Goal: Task Accomplishment & Management: Complete application form

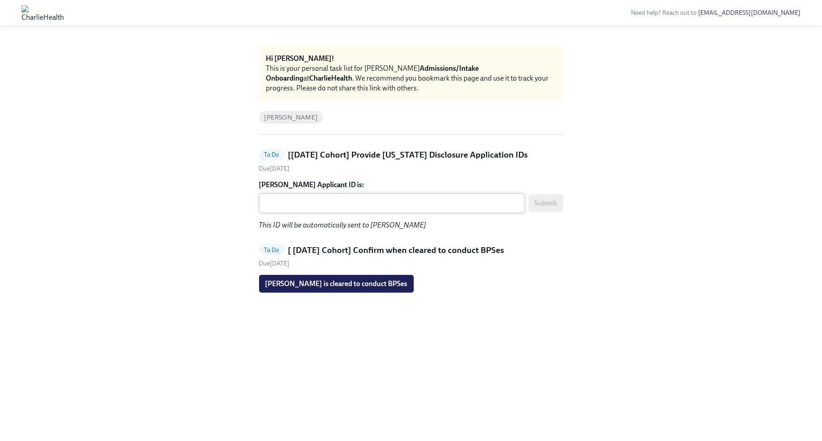
click at [383, 205] on textarea "[PERSON_NAME] Applicant ID is:" at bounding box center [391, 203] width 255 height 11
paste textarea "1257376"
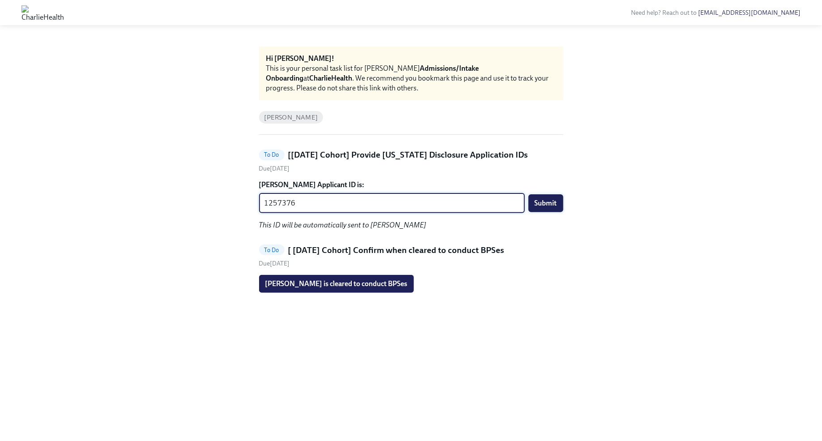
type textarea "1257376"
click at [551, 207] on span "Submit" at bounding box center [546, 203] width 22 height 9
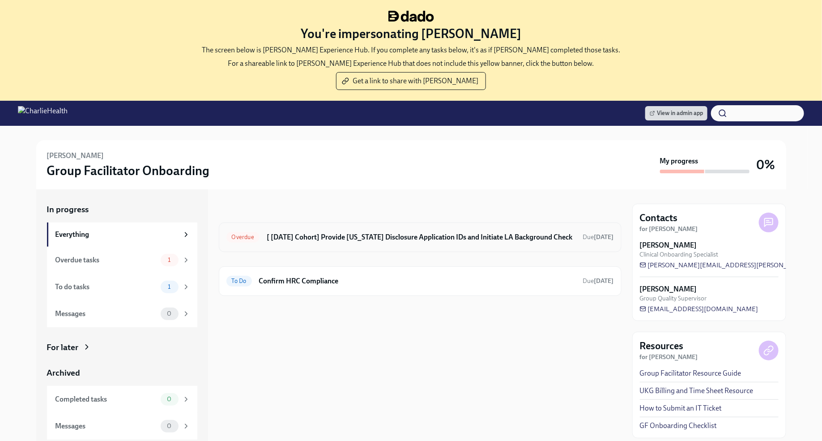
click at [366, 241] on h6 "[ Sep 22nd Cohort] Provide Utah Disclosure Application IDs and Initiate LA Back…" at bounding box center [421, 237] width 309 height 10
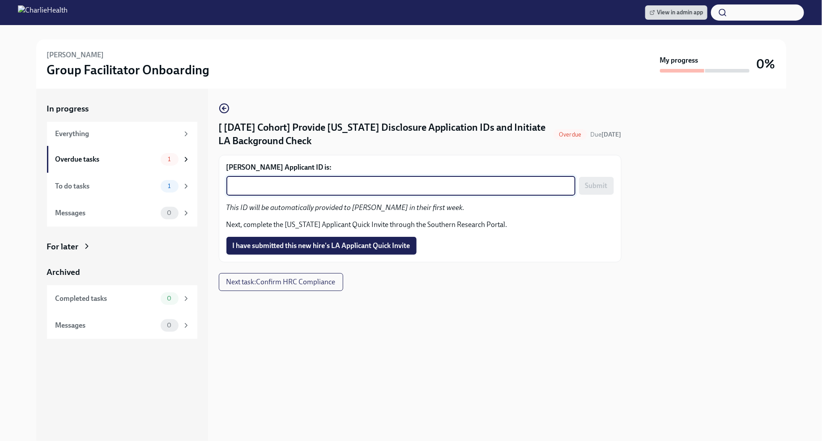
click at [310, 186] on textarea "Emma Phillips's Applicant ID is:" at bounding box center [401, 185] width 338 height 11
paste textarea "1257381"
type textarea "1257381"
click at [590, 189] on span "Submit" at bounding box center [596, 185] width 22 height 9
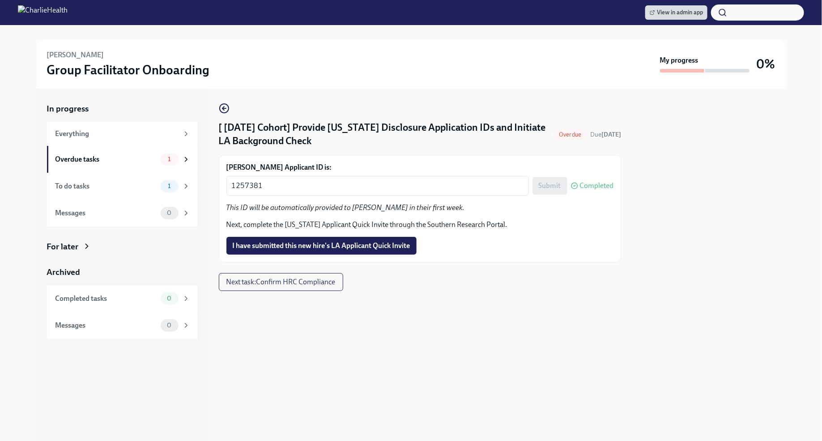
click at [355, 247] on span "I have submitted this new hire's LA Applicant Quick Invite" at bounding box center [322, 245] width 178 height 9
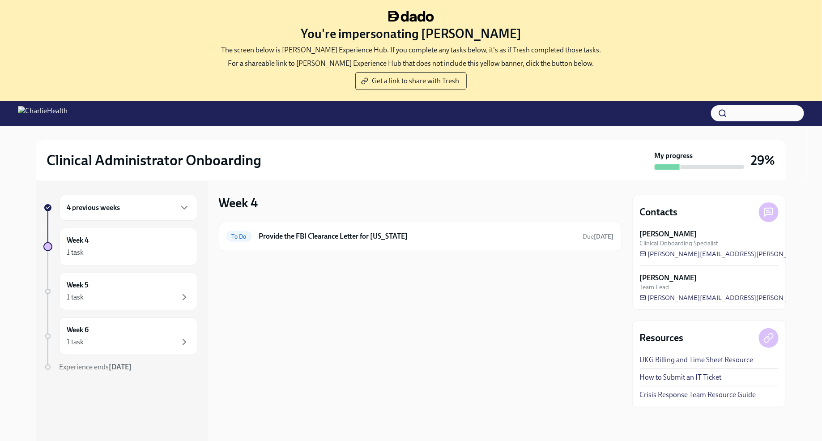
click at [168, 204] on div "4 previous weeks" at bounding box center [128, 207] width 123 height 11
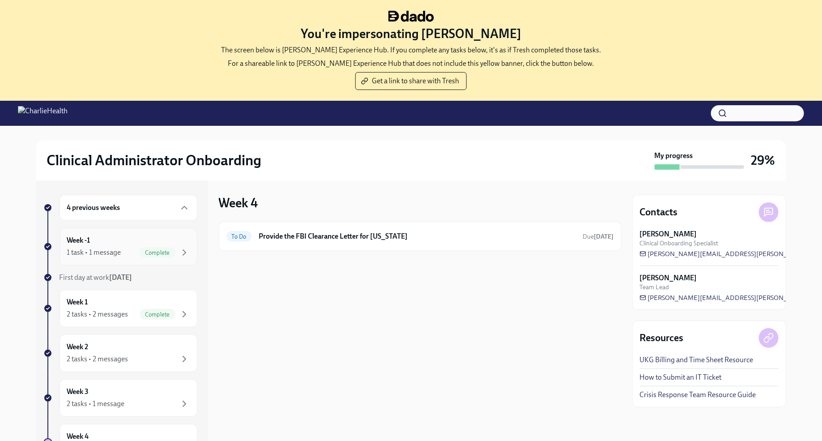
click at [179, 239] on div "Week -1 1 task • 1 message Complete" at bounding box center [128, 246] width 123 height 22
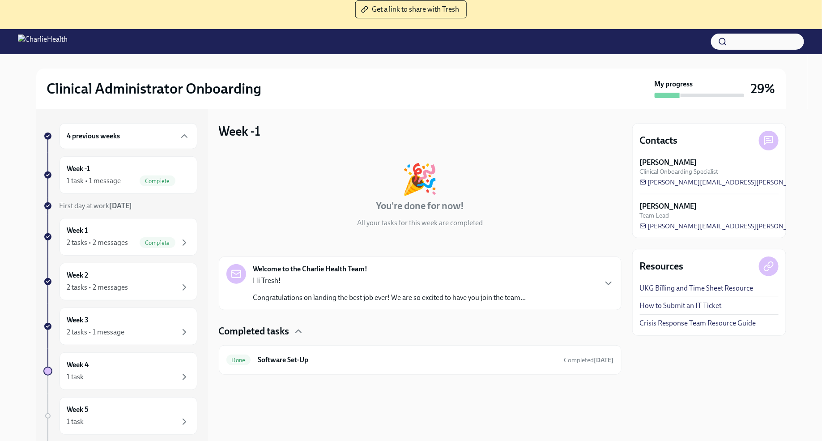
scroll to position [91, 0]
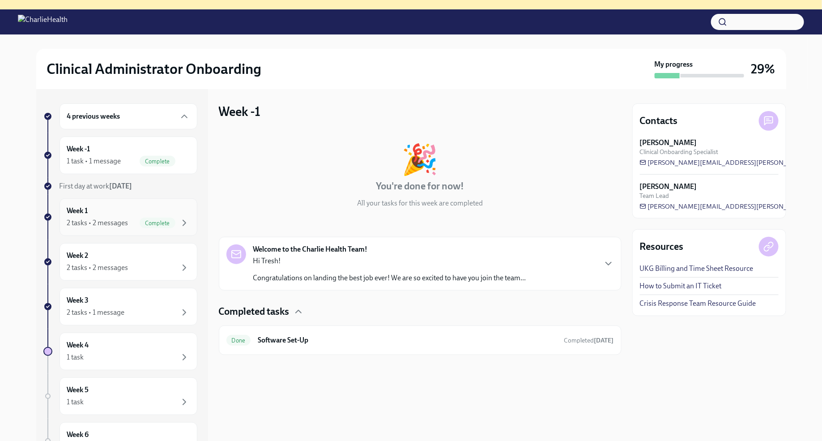
click at [173, 207] on div "Week 1 2 tasks • 2 messages Complete" at bounding box center [128, 217] width 123 height 22
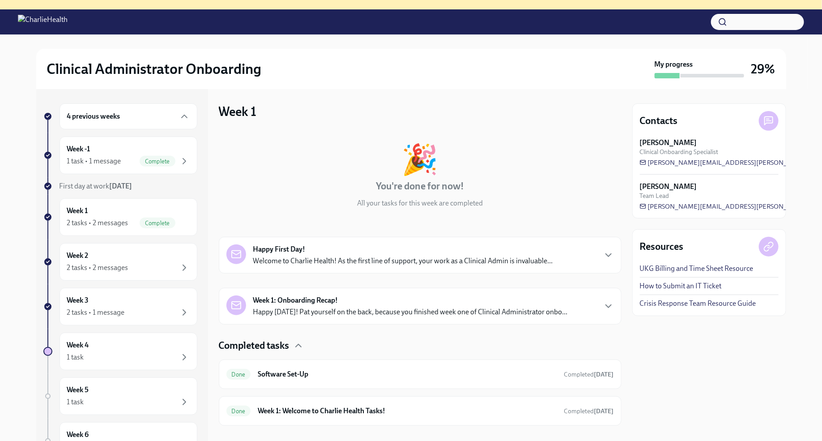
scroll to position [11, 0]
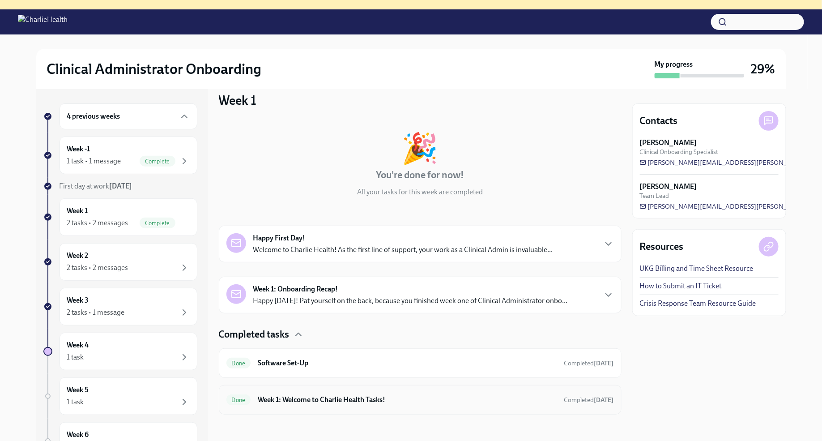
click at [400, 399] on h6 "Week 1: Welcome to Charlie Health Tasks!" at bounding box center [407, 400] width 299 height 10
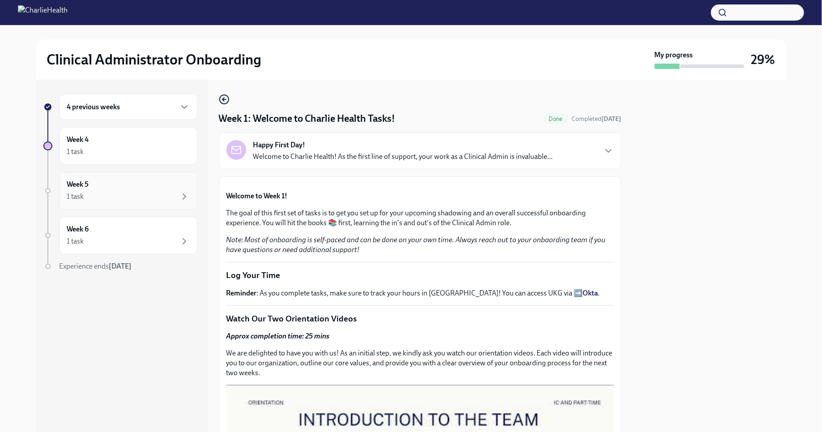
click at [169, 191] on div "1 task" at bounding box center [128, 196] width 123 height 11
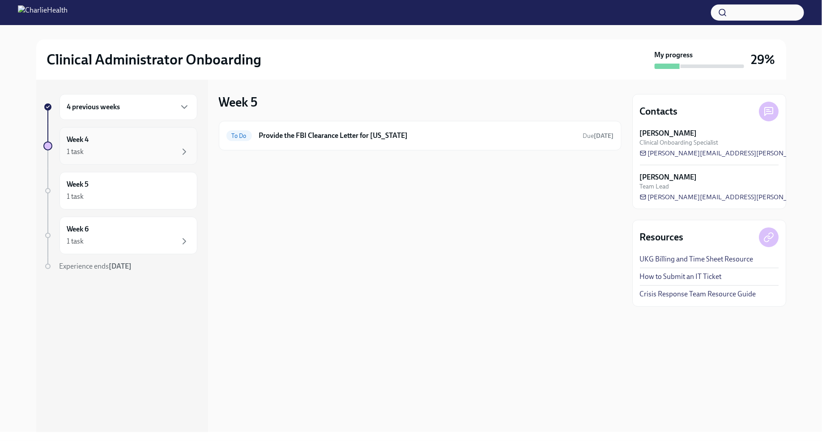
click at [155, 147] on div "1 task" at bounding box center [128, 151] width 123 height 11
click at [172, 105] on div "4 previous weeks" at bounding box center [128, 107] width 123 height 11
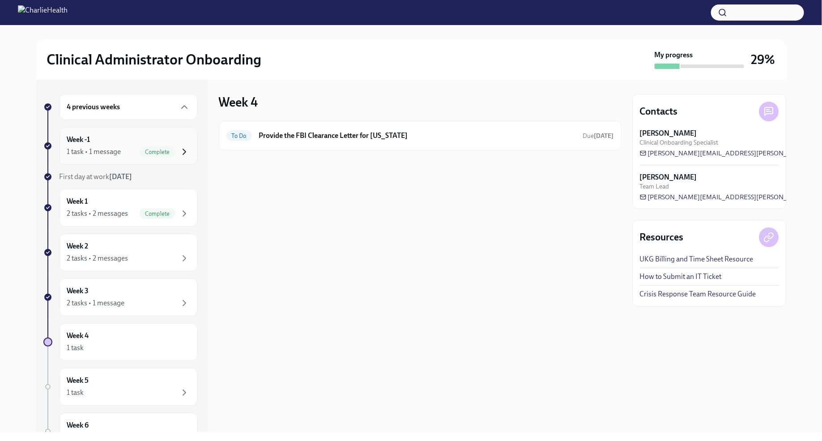
click at [184, 153] on icon "button" at bounding box center [184, 151] width 3 height 5
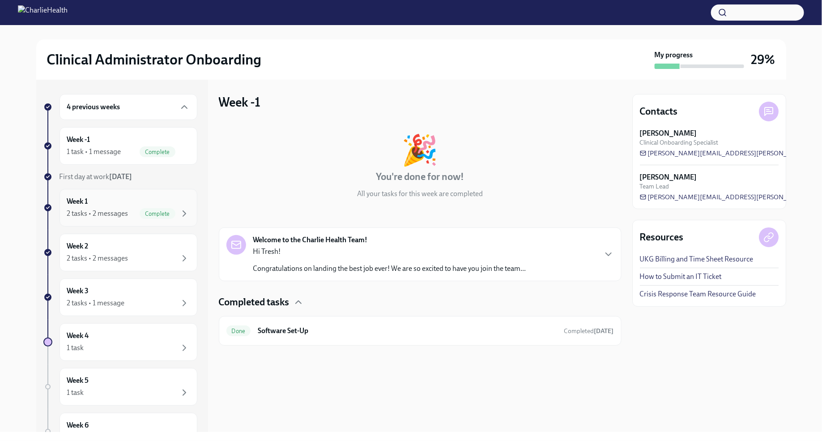
click at [177, 193] on div "Week 1 2 tasks • 2 messages Complete" at bounding box center [129, 208] width 138 height 38
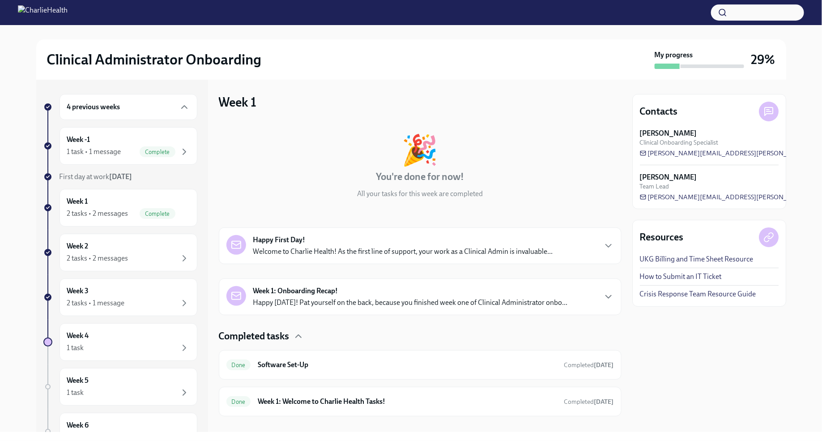
scroll to position [11, 0]
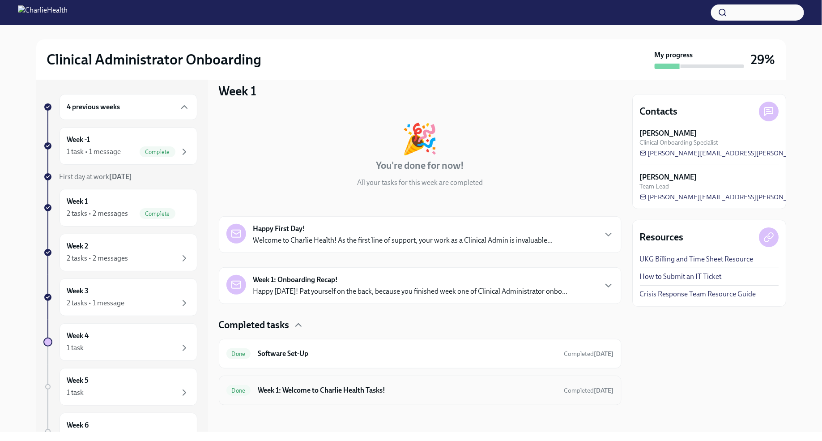
click at [437, 393] on h6 "Week 1: Welcome to Charlie Health Tasks!" at bounding box center [407, 390] width 299 height 10
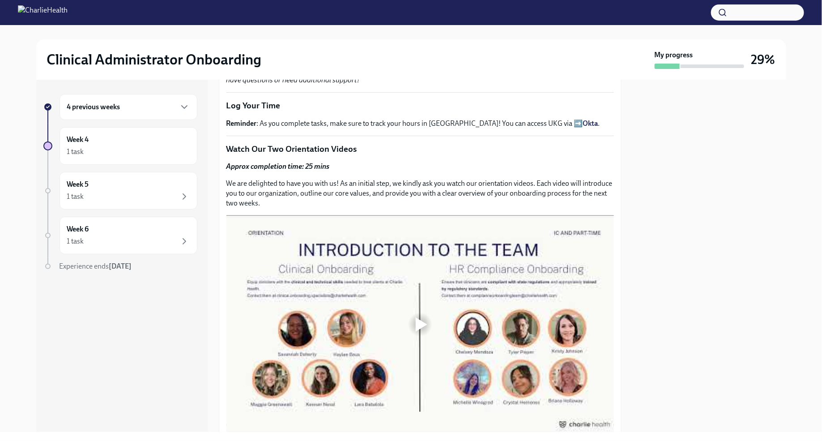
scroll to position [11, 0]
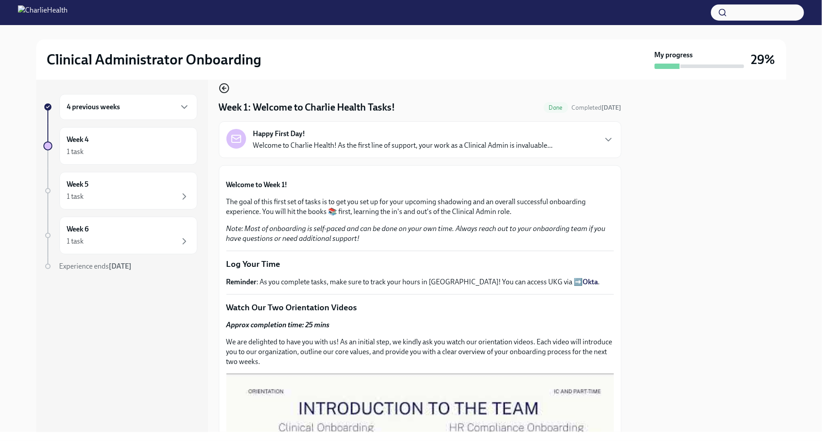
click at [222, 87] on icon "button" at bounding box center [223, 88] width 2 height 4
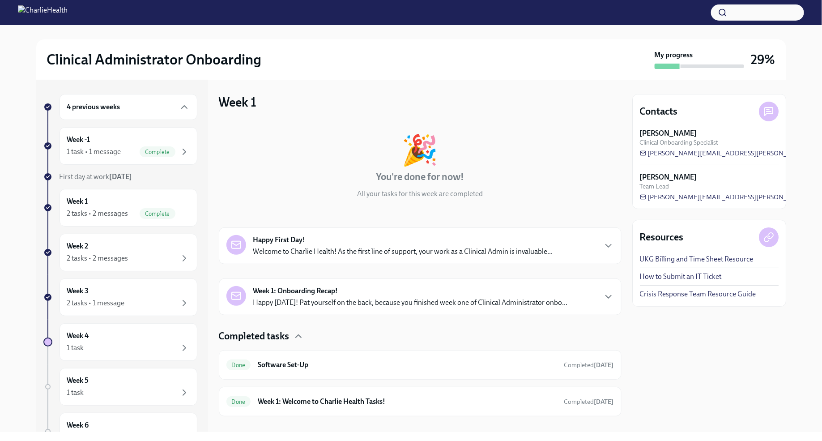
click at [468, 293] on div "Week 1: Onboarding Recap! Happy Friday! Pat yourself on the back, because you f…" at bounding box center [410, 296] width 315 height 21
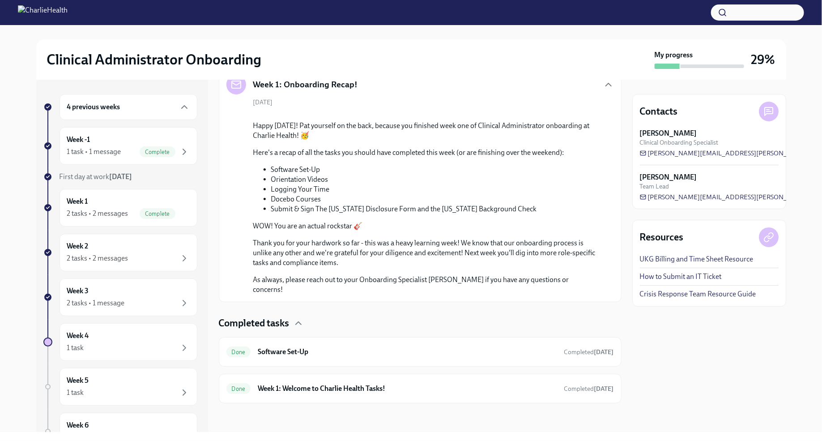
scroll to position [460, 0]
click at [509, 385] on h6 "Week 1: Welcome to Charlie Health Tasks!" at bounding box center [407, 388] width 299 height 10
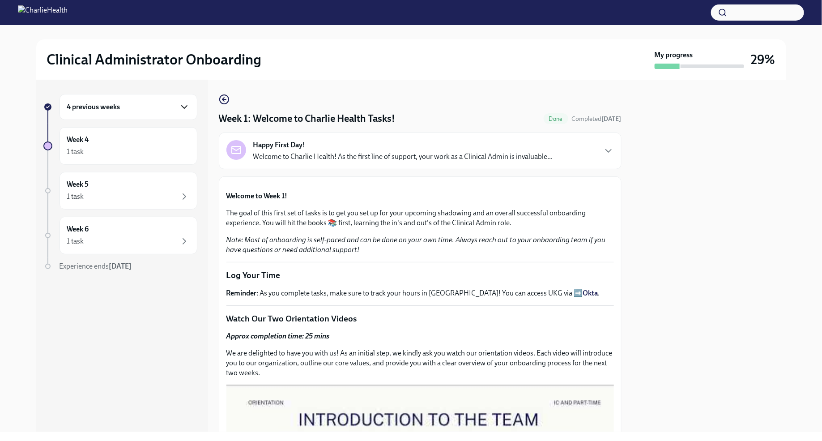
click at [189, 109] on icon "button" at bounding box center [184, 107] width 11 height 11
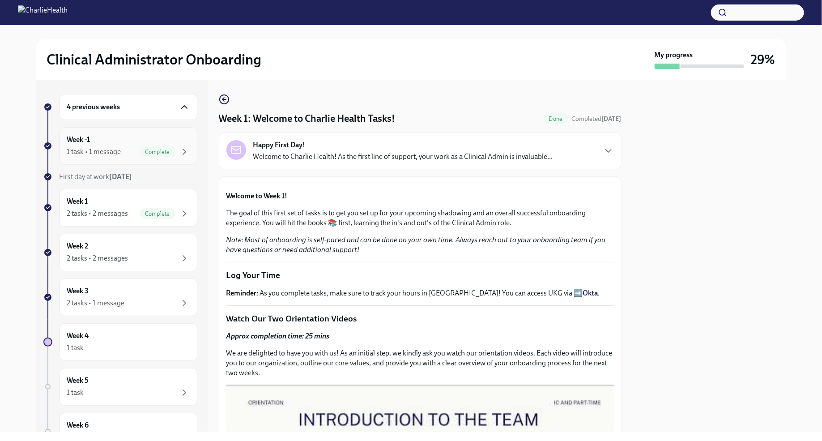
click at [179, 143] on div "Week -1 1 task • 1 message Complete" at bounding box center [128, 146] width 123 height 22
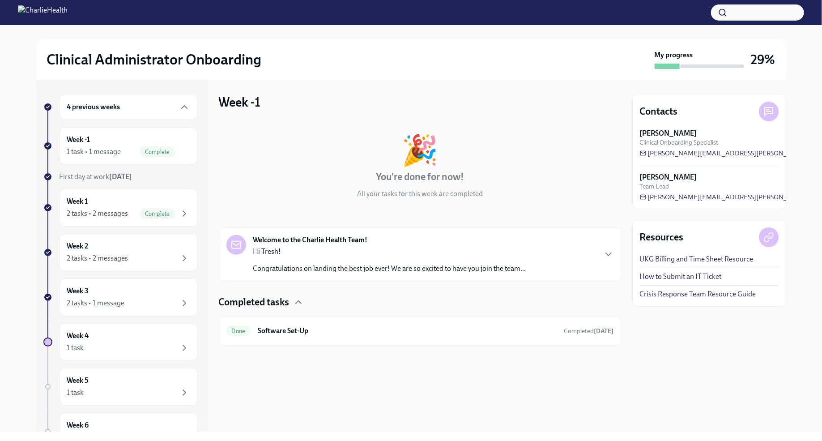
click at [415, 254] on p "Hi Tresh!" at bounding box center [389, 252] width 273 height 10
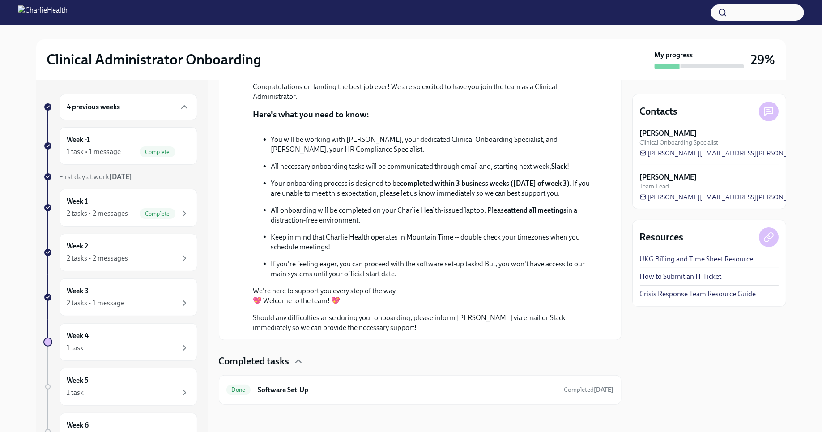
scroll to position [316, 0]
click at [184, 200] on div "Week 1 2 tasks • 2 messages Complete" at bounding box center [128, 207] width 123 height 22
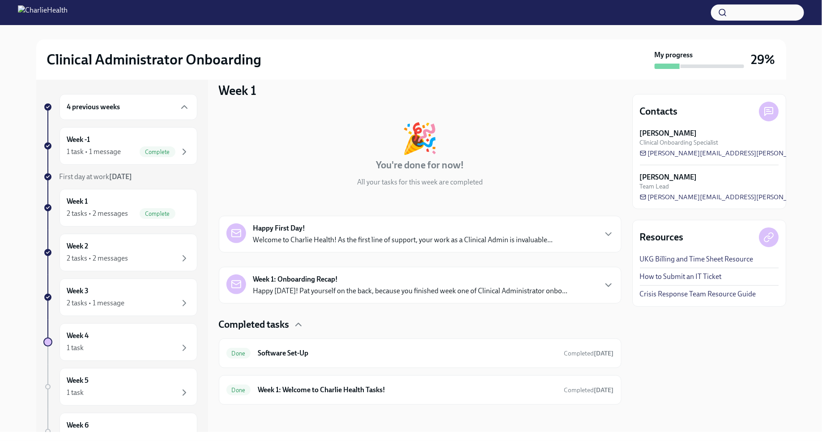
scroll to position [11, 0]
click at [430, 243] on p "Welcome to Charlie Health! As the first line of support, your work as a Clinica…" at bounding box center [403, 240] width 300 height 10
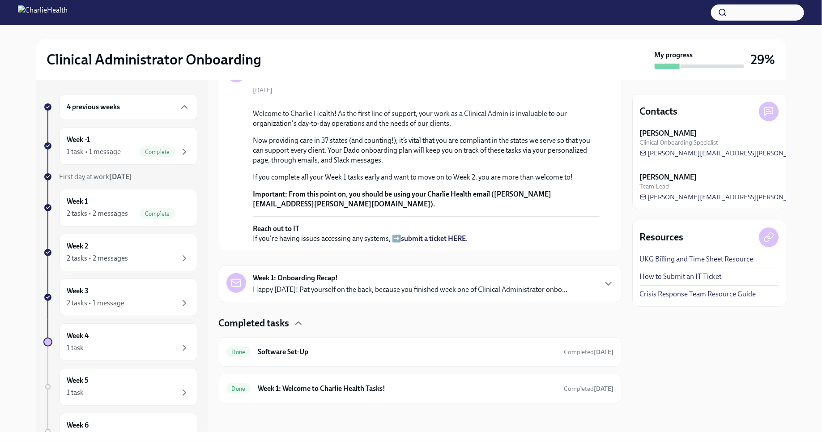
scroll to position [271, 0]
click at [479, 294] on p "Happy Friday! Pat yourself on the back, because you finished week one of Clinic…" at bounding box center [410, 290] width 315 height 10
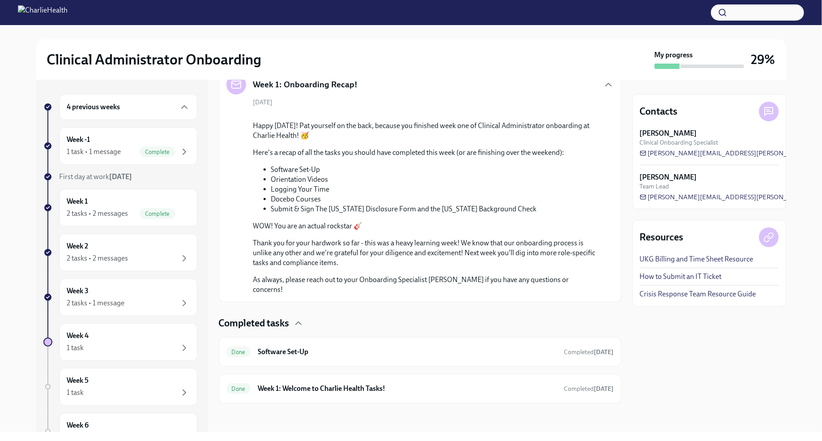
scroll to position [792, 0]
click at [189, 256] on icon "button" at bounding box center [184, 258] width 11 height 11
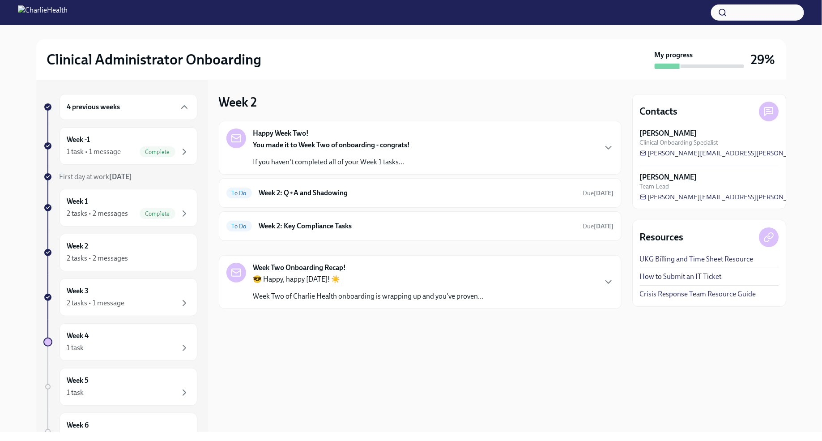
click at [447, 157] on div "Happy Week Two! You made it to Week Two of onboarding - congrats! If you haven'…" at bounding box center [419, 147] width 387 height 38
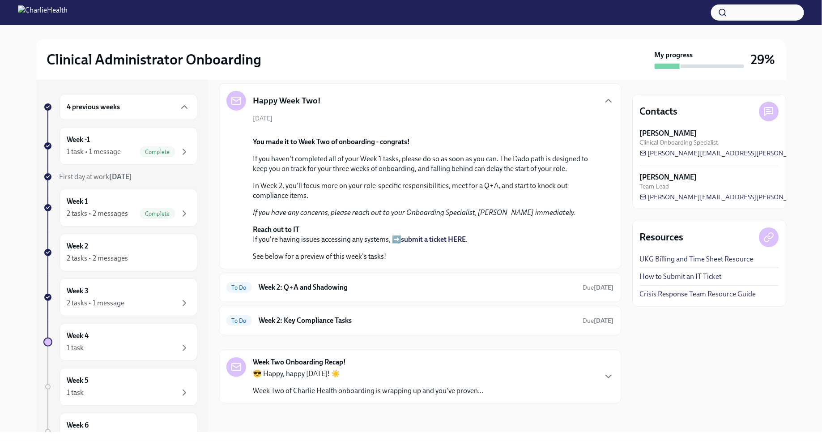
scroll to position [296, 0]
click at [608, 376] on icon "button" at bounding box center [608, 376] width 11 height 11
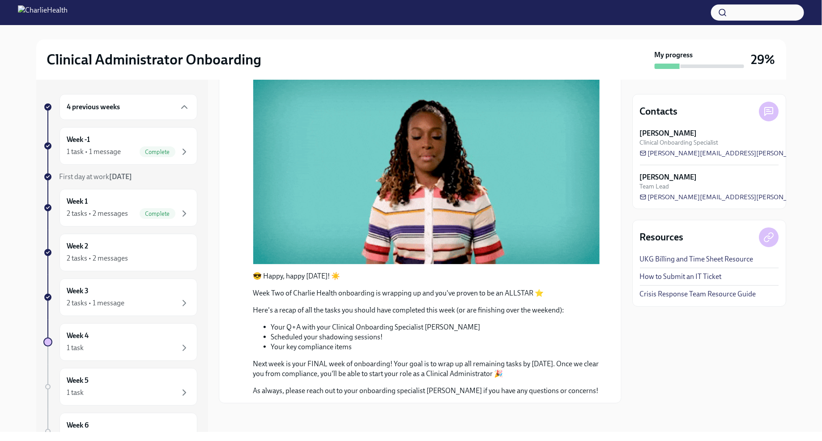
scroll to position [623, 0]
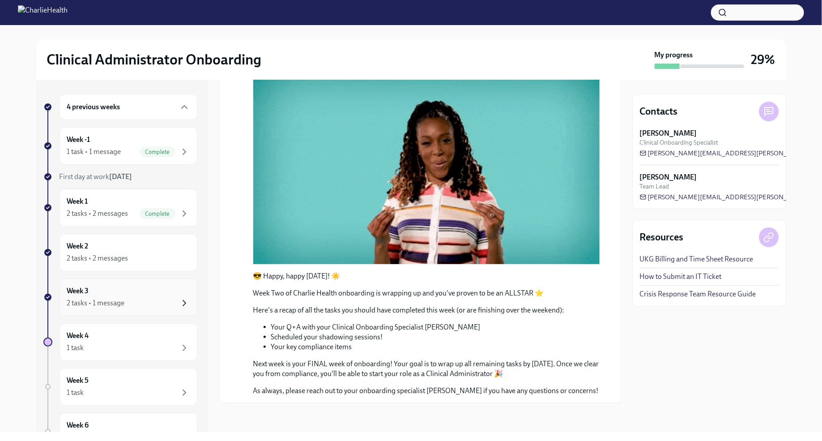
click at [187, 298] on icon "button" at bounding box center [184, 303] width 11 height 11
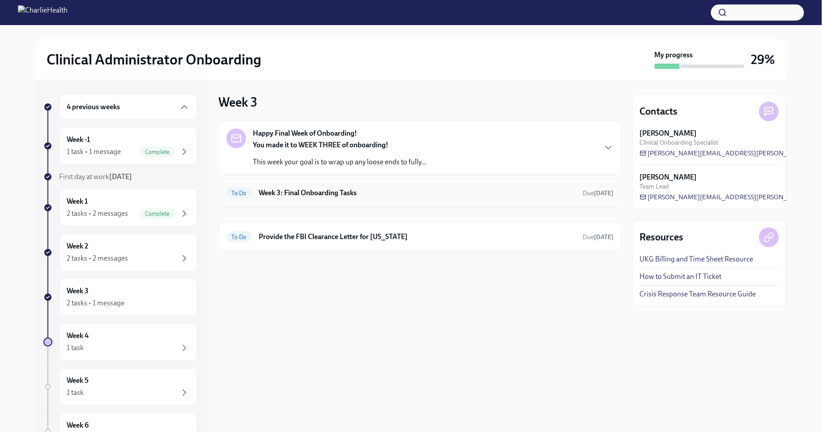
click at [403, 191] on h6 "Week 3: Final Onboarding Tasks" at bounding box center [417, 193] width 317 height 10
